Goal: Information Seeking & Learning: Learn about a topic

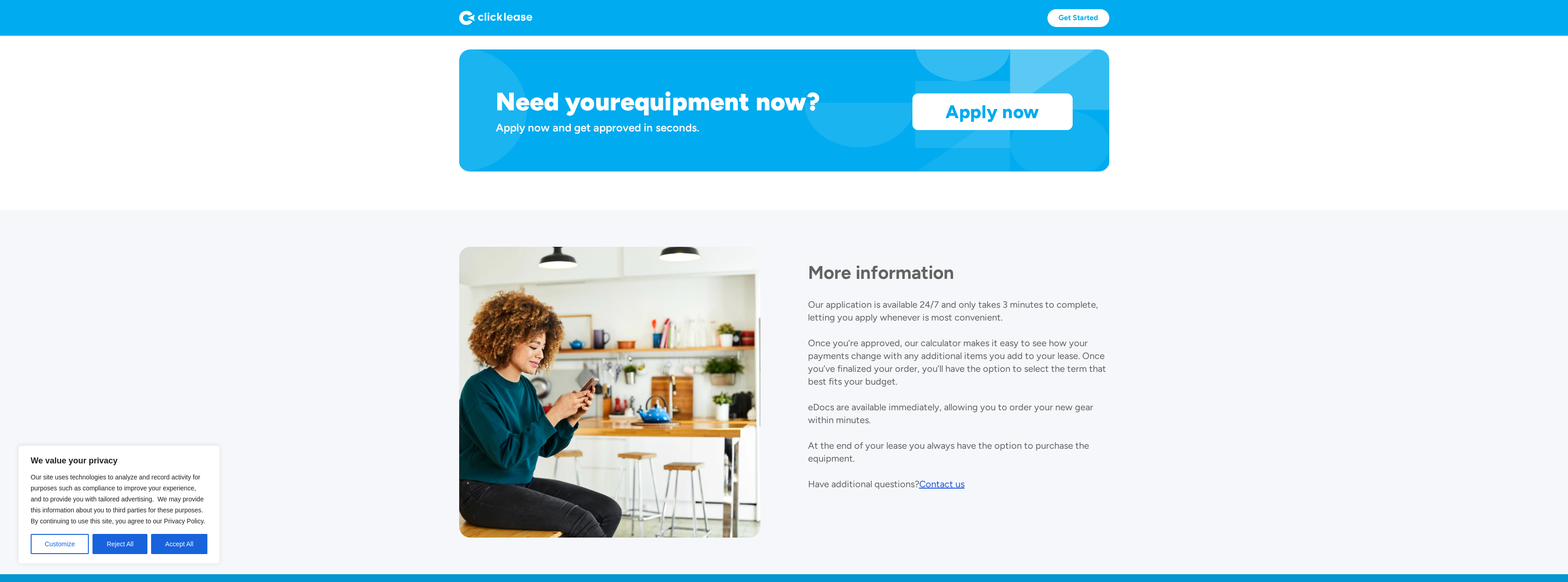
scroll to position [858, 0]
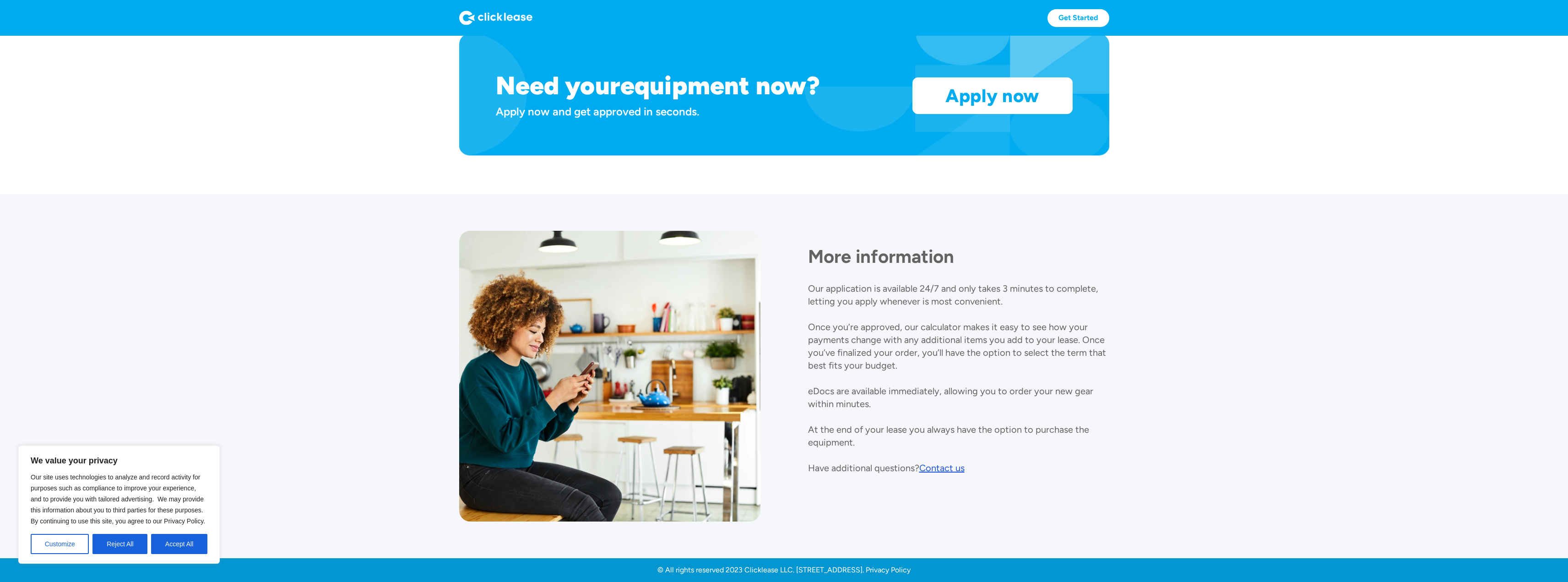
click at [934, 471] on div "Contact us" at bounding box center [942, 468] width 45 height 11
click at [333, 259] on section "More information Our application is available 24/7 and only takes 3 minutes to …" at bounding box center [784, 376] width 1568 height 364
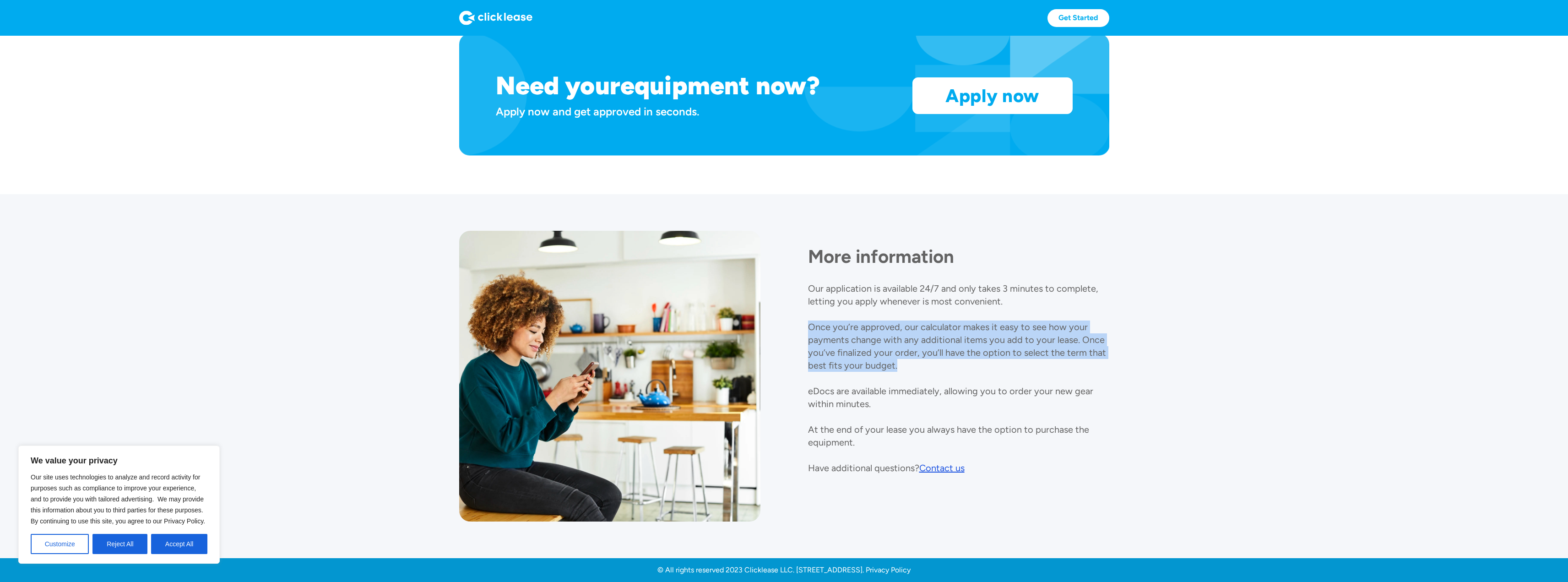
drag, startPoint x: 809, startPoint y: 328, endPoint x: 900, endPoint y: 362, distance: 97.1
click at [900, 362] on div "More information Our application is available 24/7 and only takes 3 minutes to …" at bounding box center [958, 352] width 301 height 244
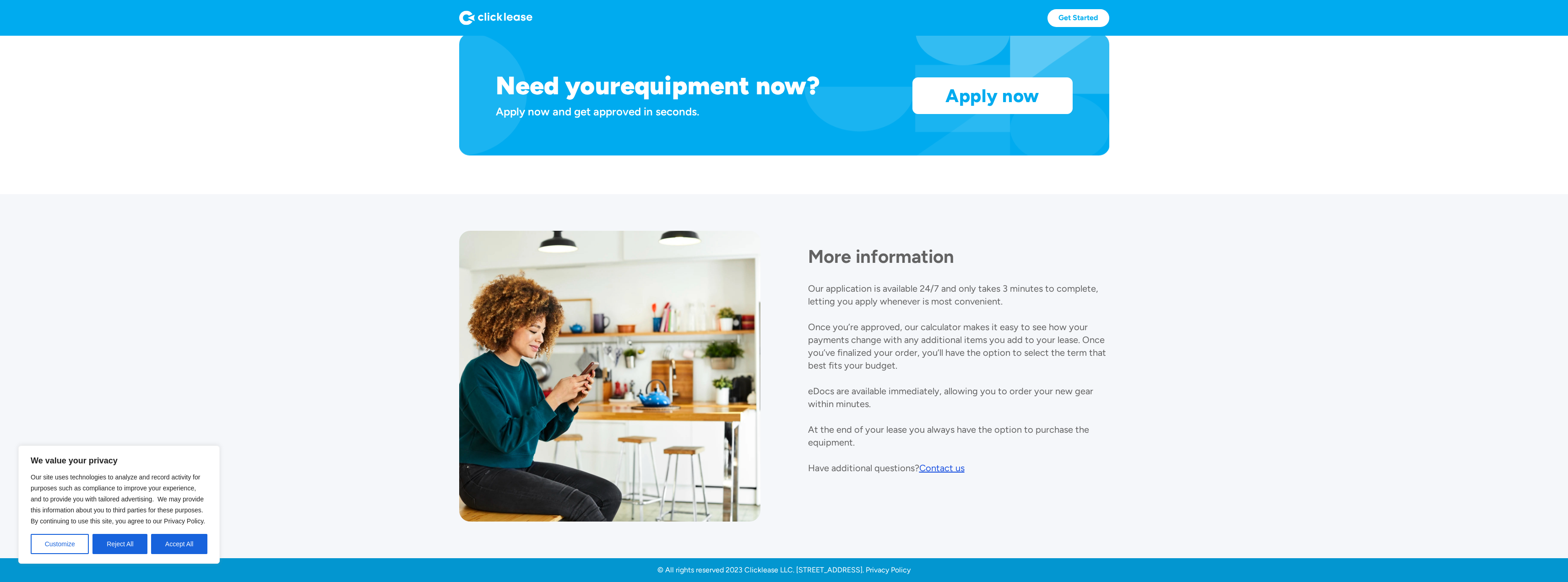
click at [369, 326] on section "More information Our application is available 24/7 and only takes 3 minutes to …" at bounding box center [784, 376] width 1568 height 364
click at [166, 544] on button "Accept All" at bounding box center [179, 544] width 57 height 20
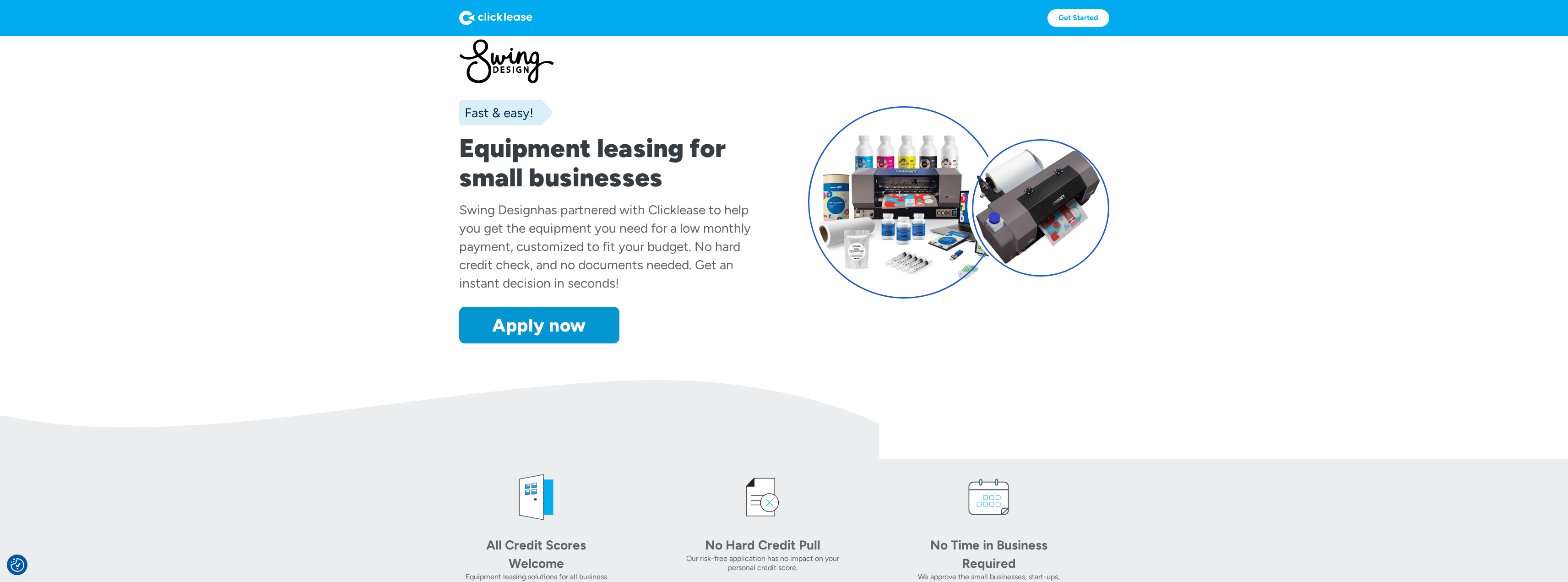
scroll to position [0, 0]
